Goal: Communication & Community: Ask a question

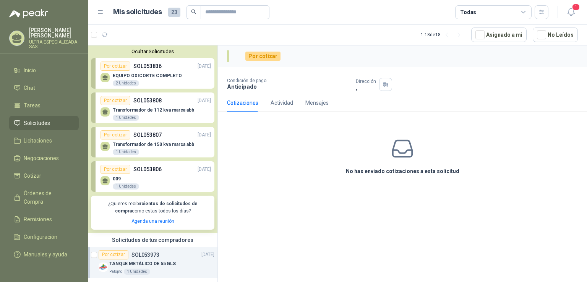
scroll to position [153, 0]
